Goal: Task Accomplishment & Management: Manage account settings

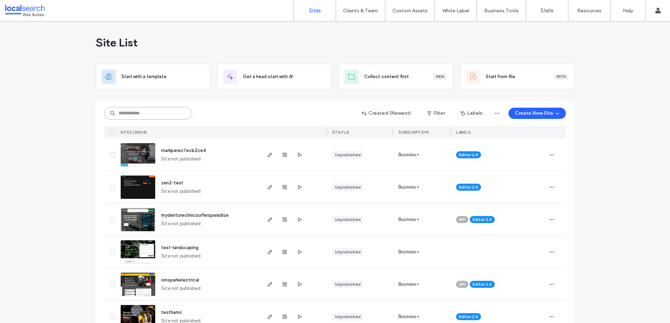
click at [149, 113] on input at bounding box center [148, 113] width 88 height 13
paste input "********"
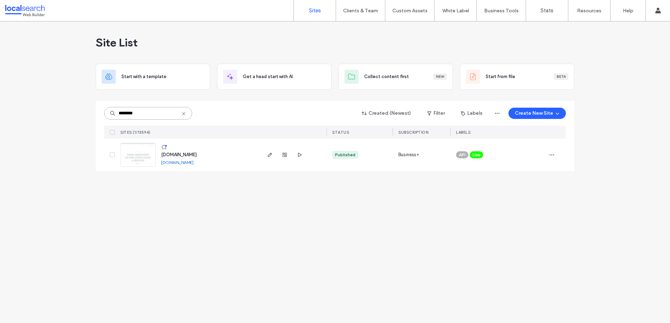
type input "********"
click at [197, 155] on span "[DOMAIN_NAME]" at bounding box center [179, 154] width 36 height 5
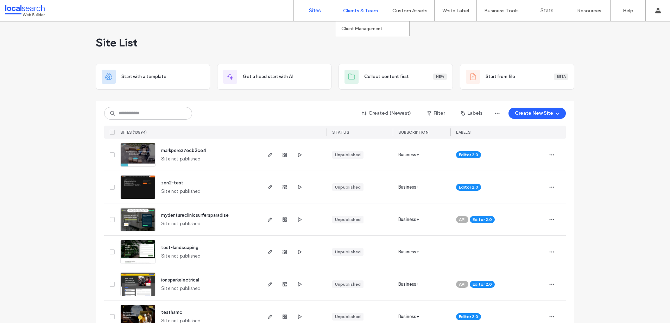
click at [361, 18] on div "Clients & Team" at bounding box center [360, 10] width 49 height 21
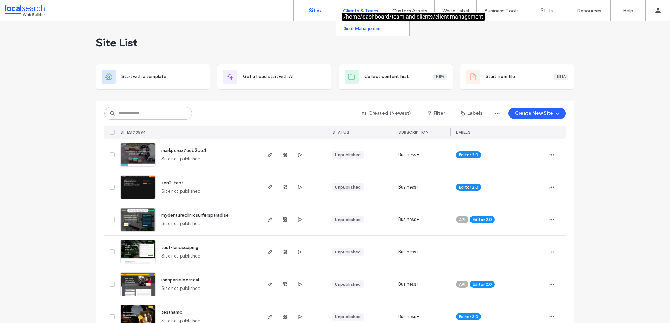
click at [359, 28] on label "Client Management" at bounding box center [361, 28] width 41 height 5
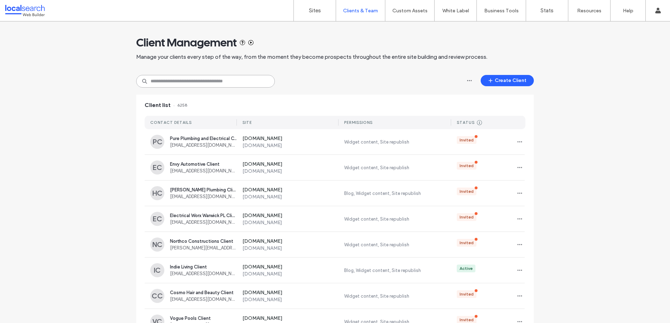
click at [174, 83] on input at bounding box center [205, 81] width 139 height 13
paste input "**********"
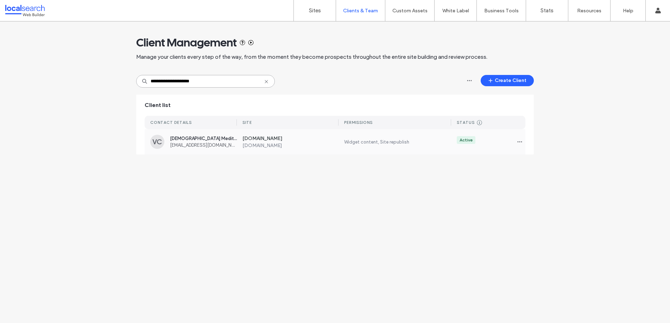
type input "**********"
click at [305, 145] on label "[DOMAIN_NAME]" at bounding box center [290, 146] width 96 height 6
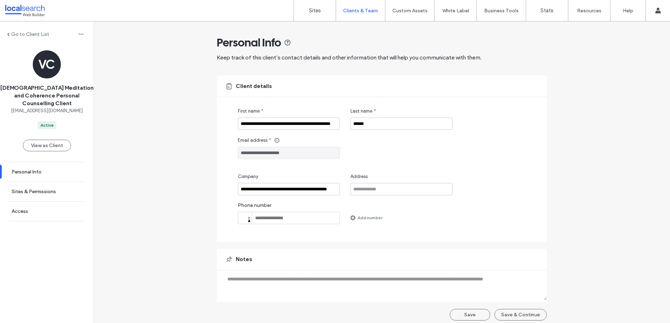
scroll to position [5, 0]
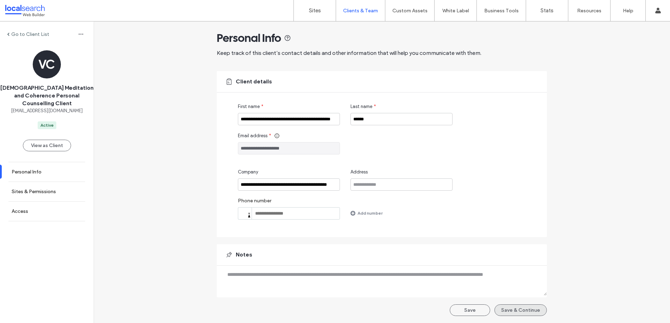
click at [526, 313] on button "Save & Continue" at bounding box center [520, 310] width 52 height 12
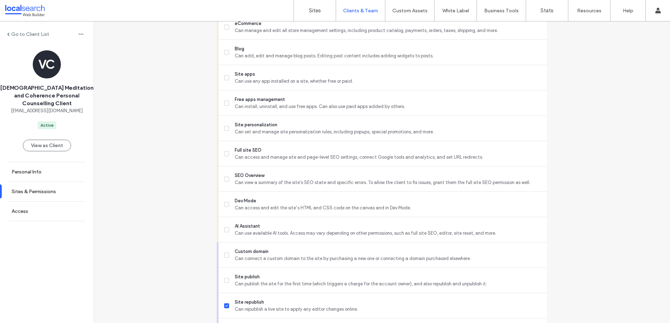
scroll to position [558, 0]
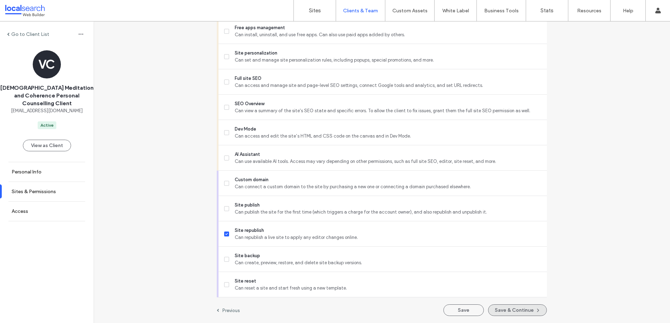
click at [523, 309] on button "Save & Continue" at bounding box center [517, 310] width 59 height 12
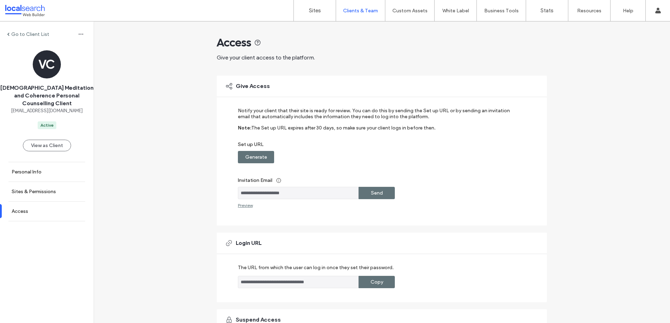
click at [252, 158] on label "Generate" at bounding box center [256, 157] width 22 height 13
click at [378, 157] on label "Copy" at bounding box center [377, 157] width 13 height 13
drag, startPoint x: 296, startPoint y: 193, endPoint x: 211, endPoint y: 194, distance: 84.8
click at [211, 194] on div "**********" at bounding box center [382, 211] width 576 height 381
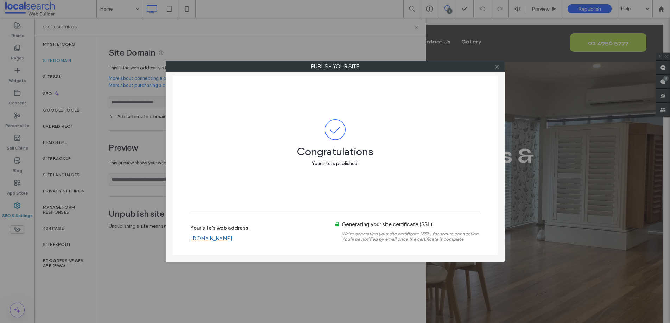
click at [497, 68] on icon at bounding box center [496, 66] width 5 height 5
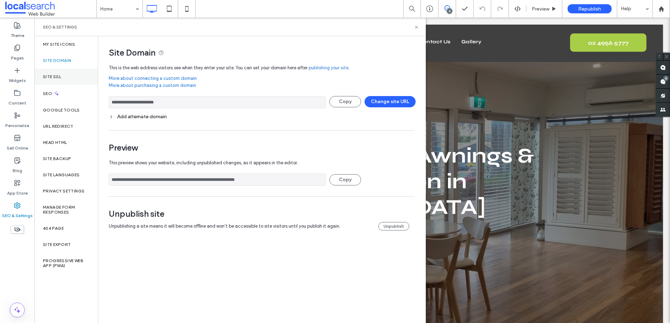
click at [54, 76] on label "Site SSL" at bounding box center [52, 76] width 18 height 5
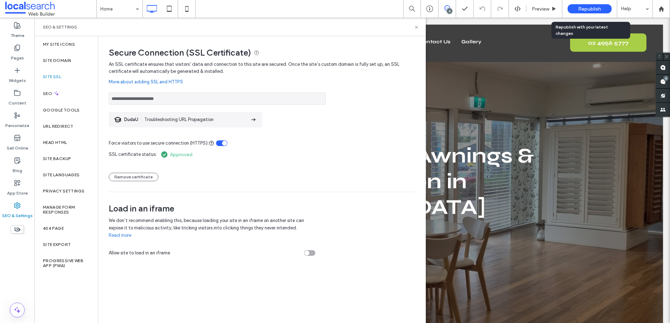
click at [580, 4] on div "Republish" at bounding box center [590, 9] width 44 height 18
click at [67, 126] on label "URL Redirect" at bounding box center [58, 126] width 31 height 5
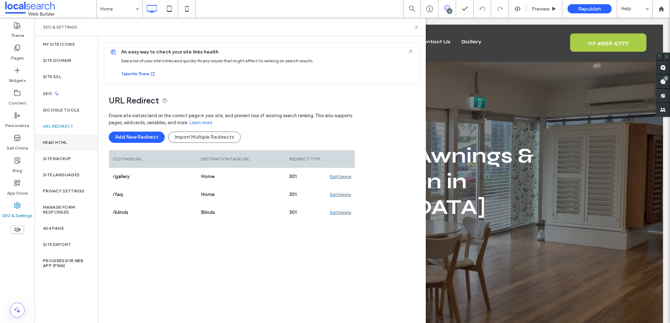
click at [74, 144] on div "Head HTML" at bounding box center [65, 142] width 63 height 16
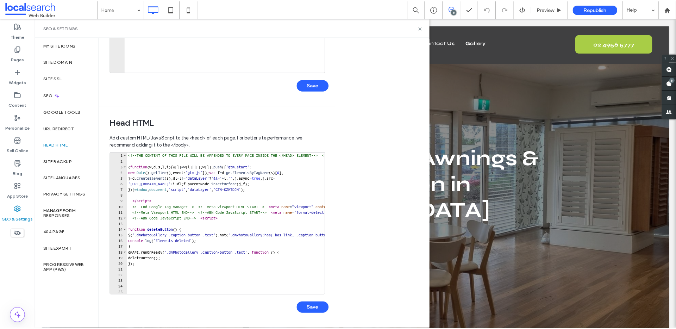
scroll to position [159, 0]
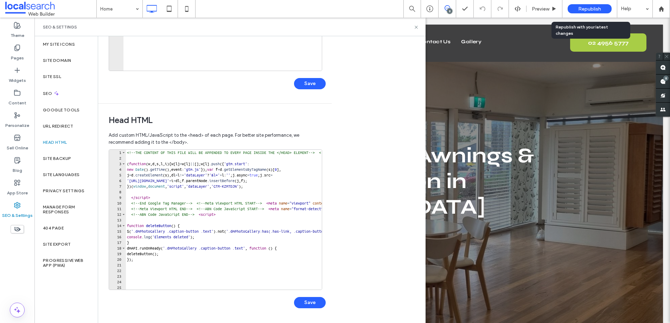
click at [600, 5] on div "Republish" at bounding box center [590, 8] width 44 height 9
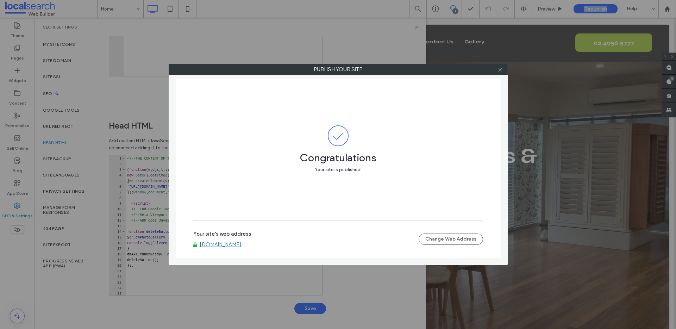
scroll to position [153, 0]
click at [500, 70] on icon at bounding box center [499, 69] width 5 height 5
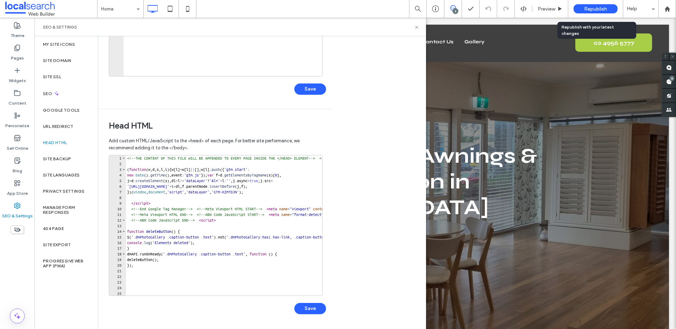
click at [593, 10] on span "Republish" at bounding box center [595, 9] width 23 height 6
